Goal: Transaction & Acquisition: Purchase product/service

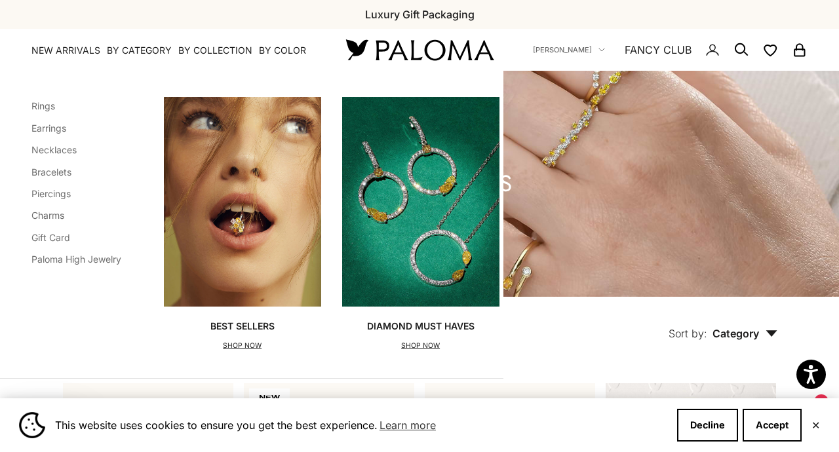
click at [46, 111] on link "Rings" at bounding box center [43, 105] width 24 height 11
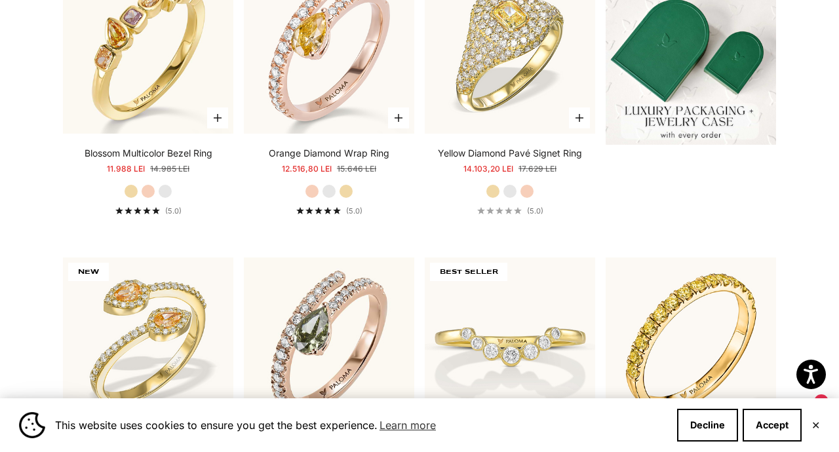
scroll to position [419, 0]
